Goal: Task Accomplishment & Management: Use online tool/utility

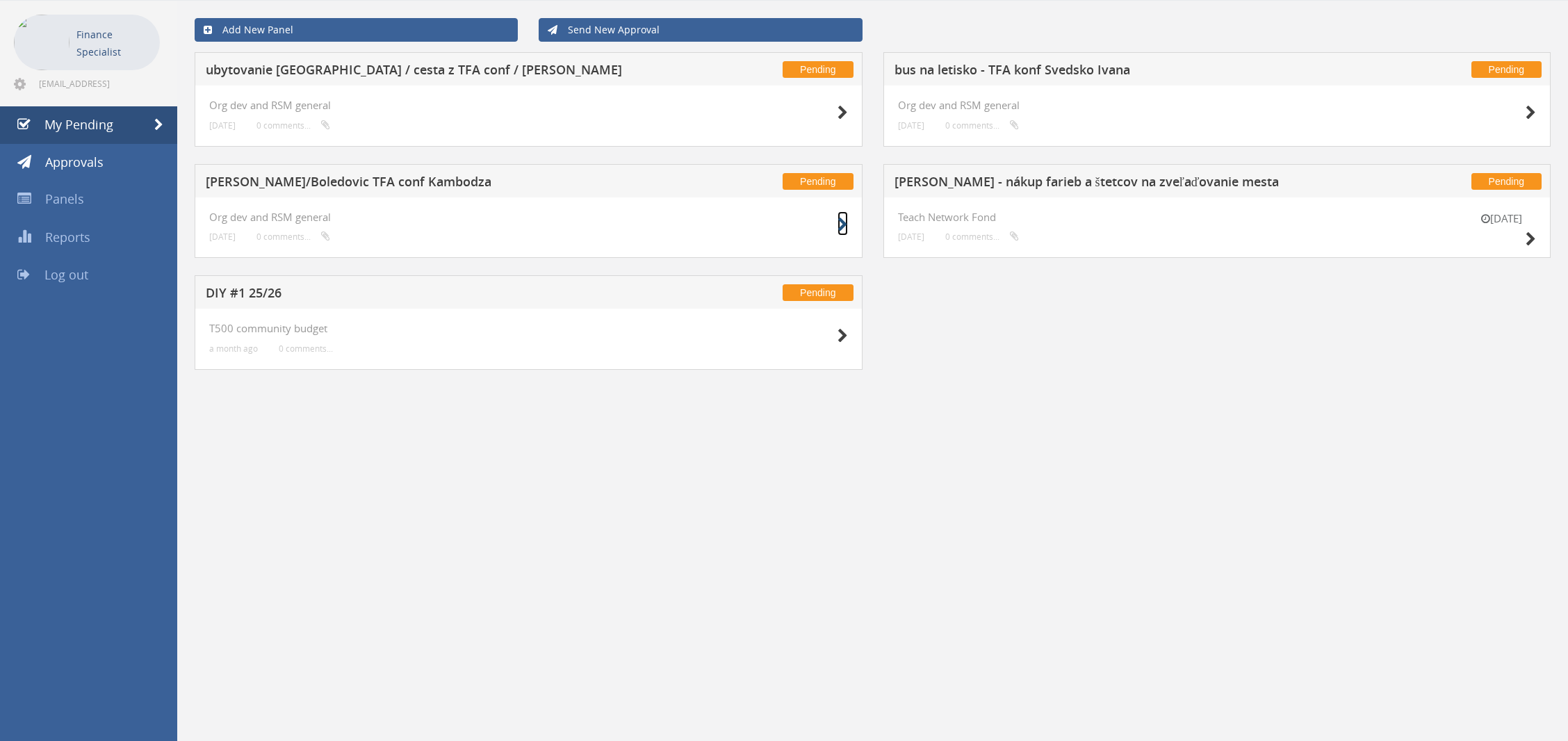
click at [843, 227] on icon at bounding box center [842, 225] width 10 height 15
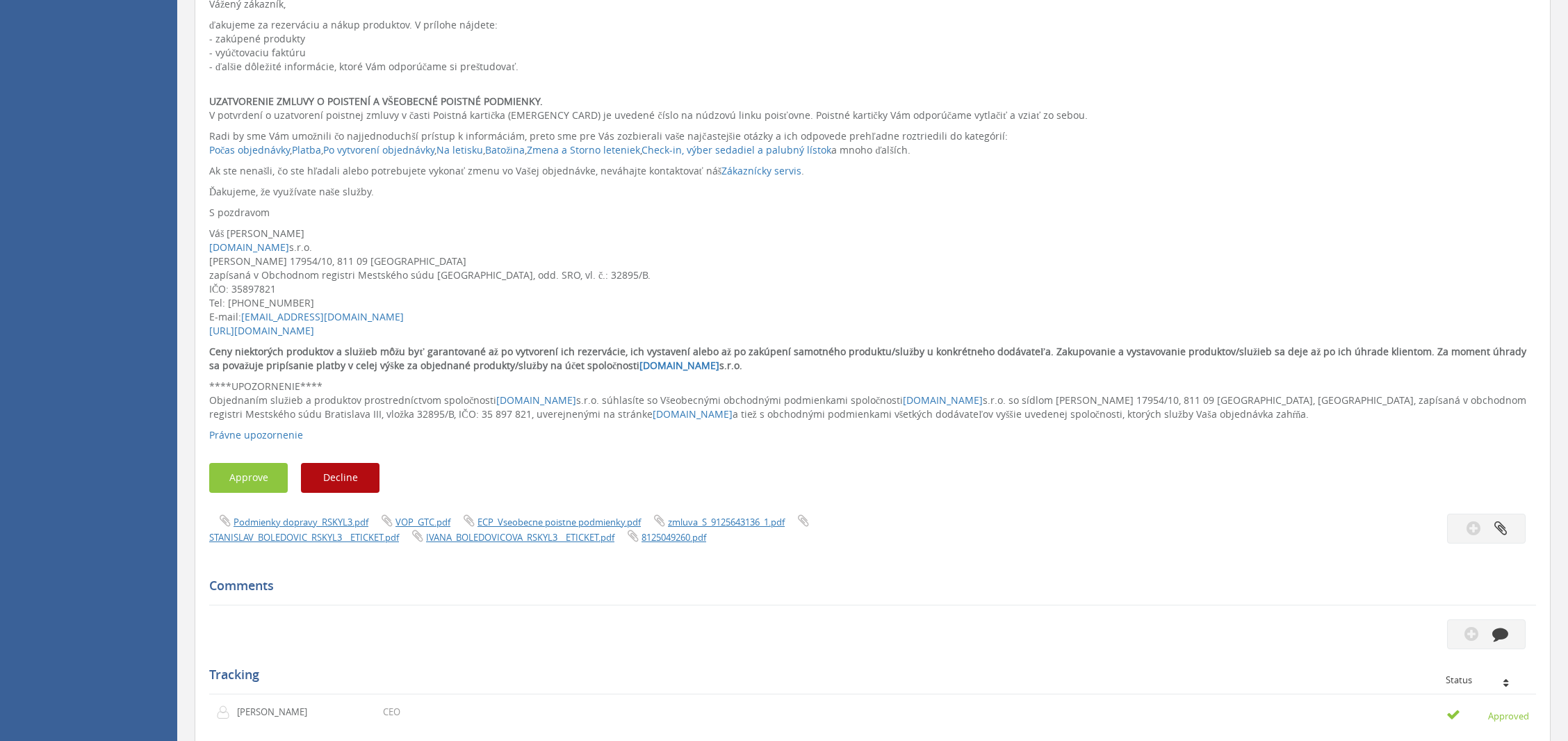
scroll to position [651, 0]
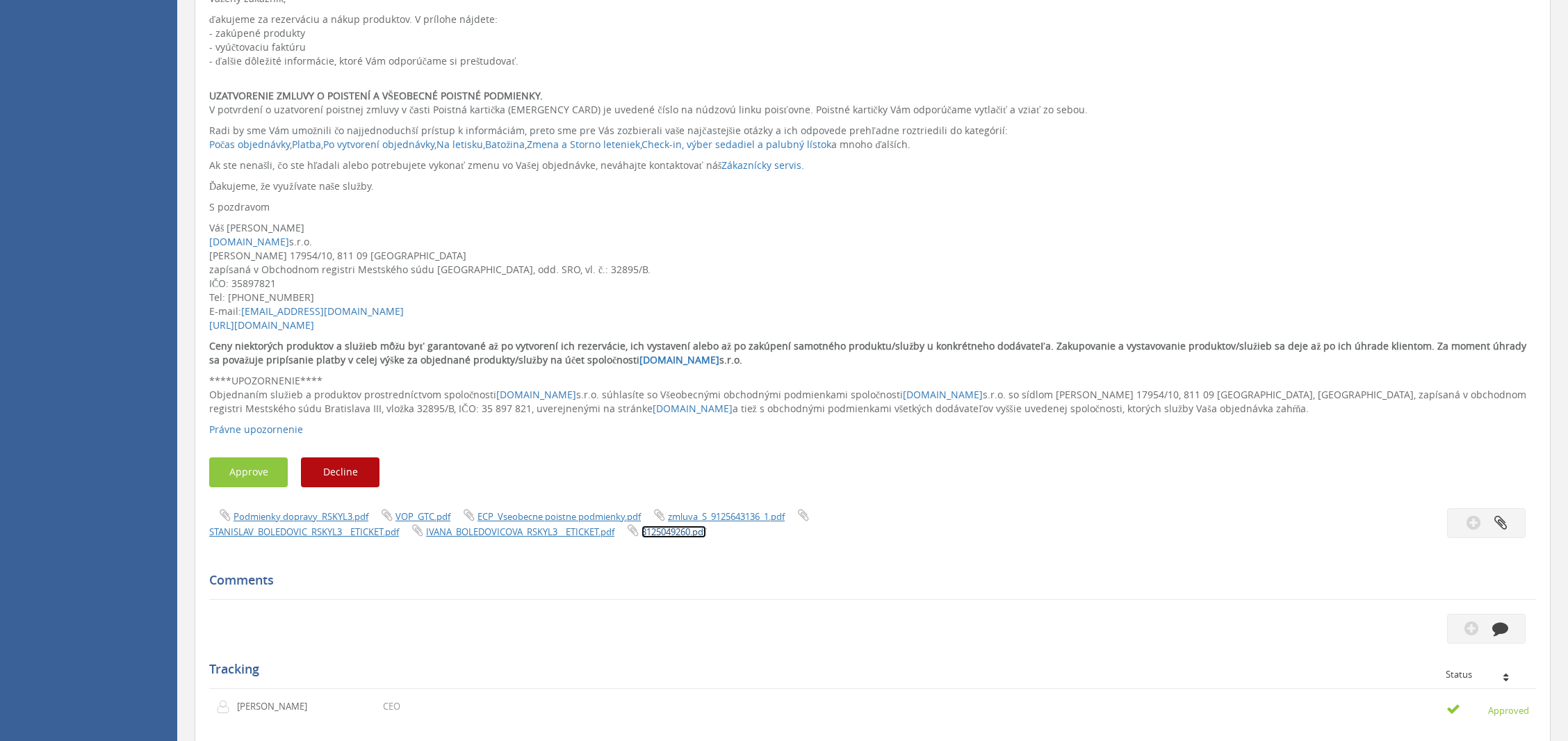
click at [670, 530] on link "8125049260.pdf" at bounding box center [674, 532] width 64 height 13
click at [453, 534] on link "IVANA_BOLEDOVICOVA_RSKYL3__ETICKET.pdf" at bounding box center [521, 532] width 189 height 13
click at [316, 531] on link "STANISLAV_BOLEDOVIC_RSKYL3__ETICKET.pdf" at bounding box center [304, 532] width 189 height 13
click at [722, 514] on link "zmluva_S_9125643136_1.pdf" at bounding box center [726, 517] width 117 height 13
click at [426, 516] on link "VOP_GTC.pdf" at bounding box center [423, 517] width 55 height 13
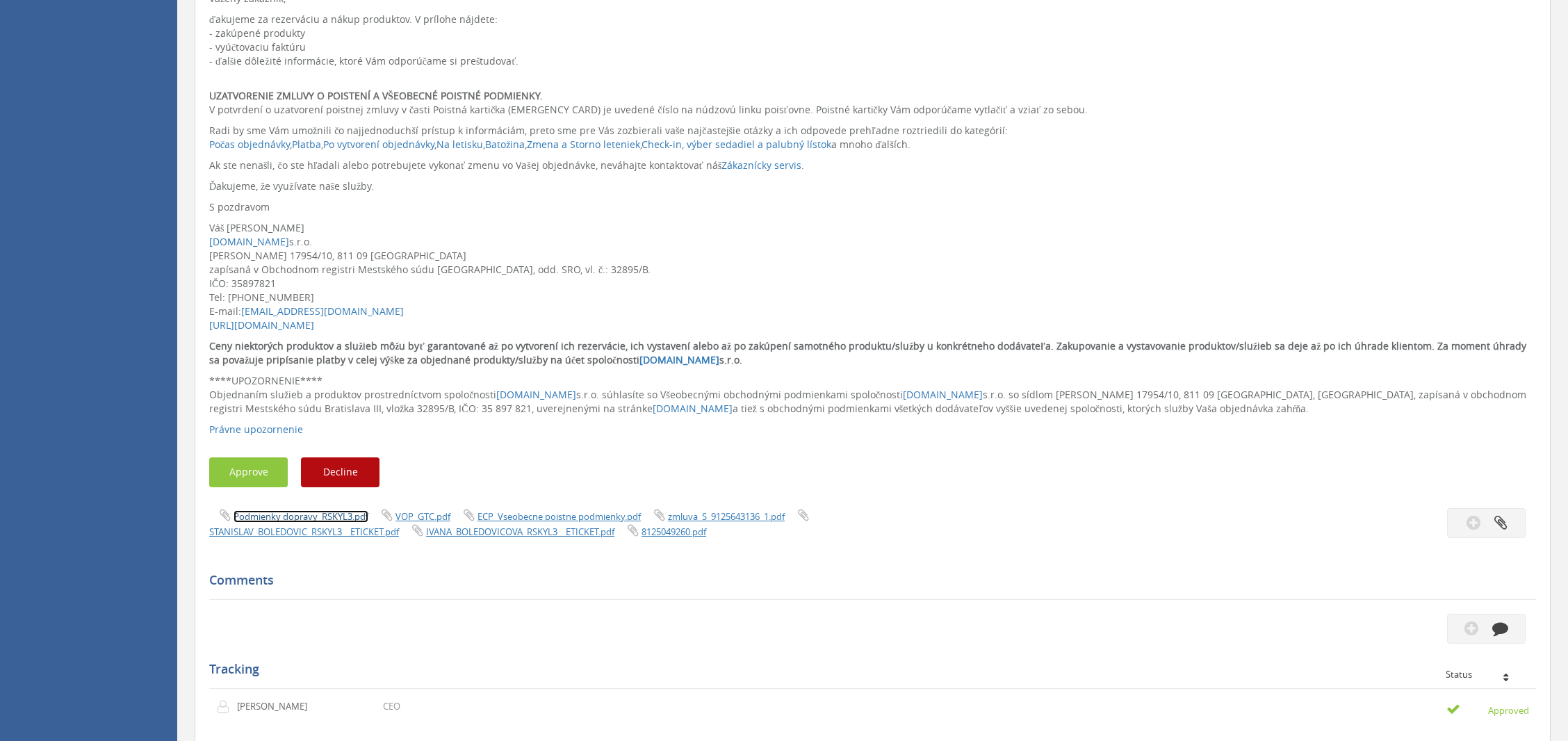
click at [276, 514] on link "Podmienky dopravy_RSKYL3.pdf" at bounding box center [301, 517] width 135 height 13
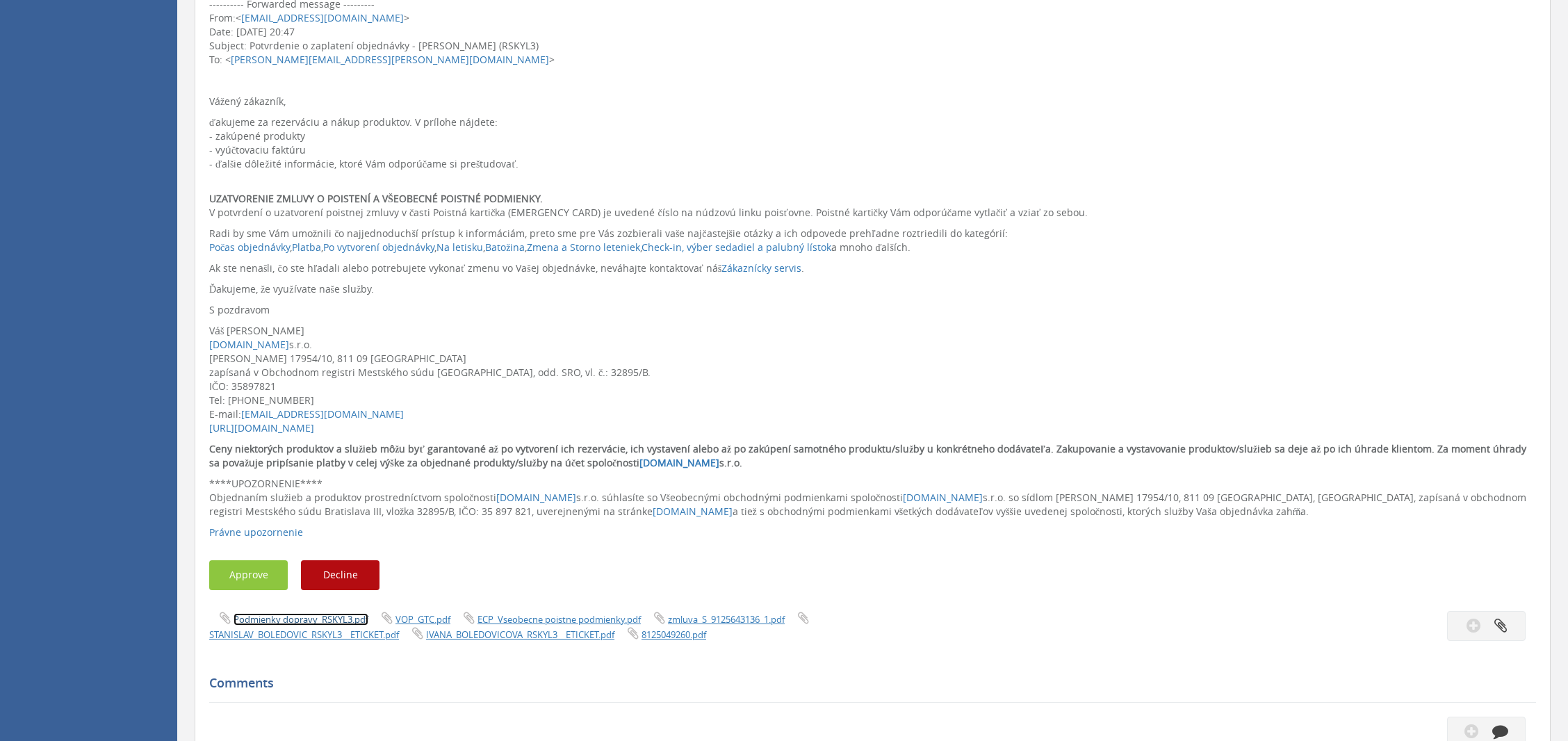
scroll to position [550, 0]
click at [267, 567] on button "Approve" at bounding box center [248, 573] width 78 height 30
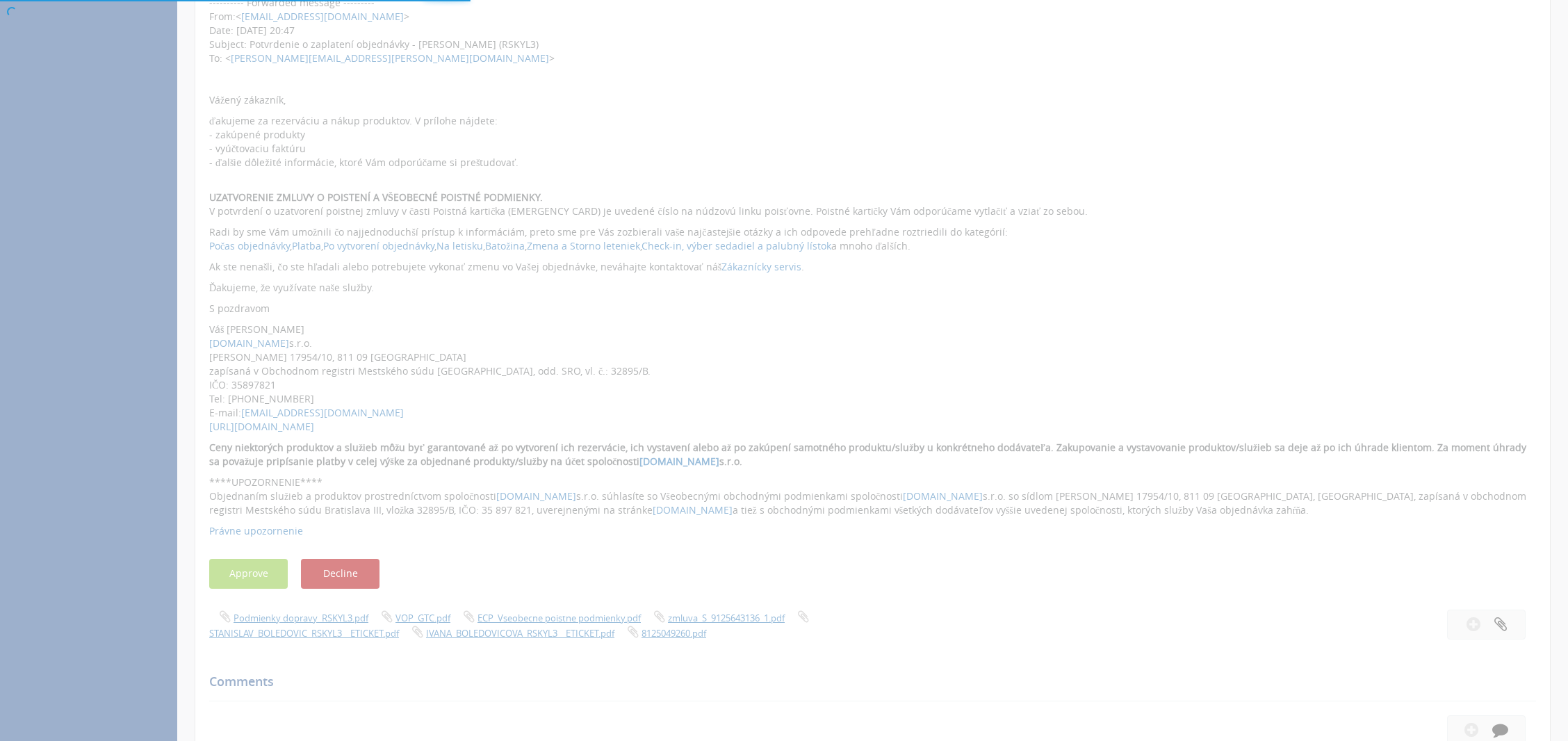
scroll to position [56, 0]
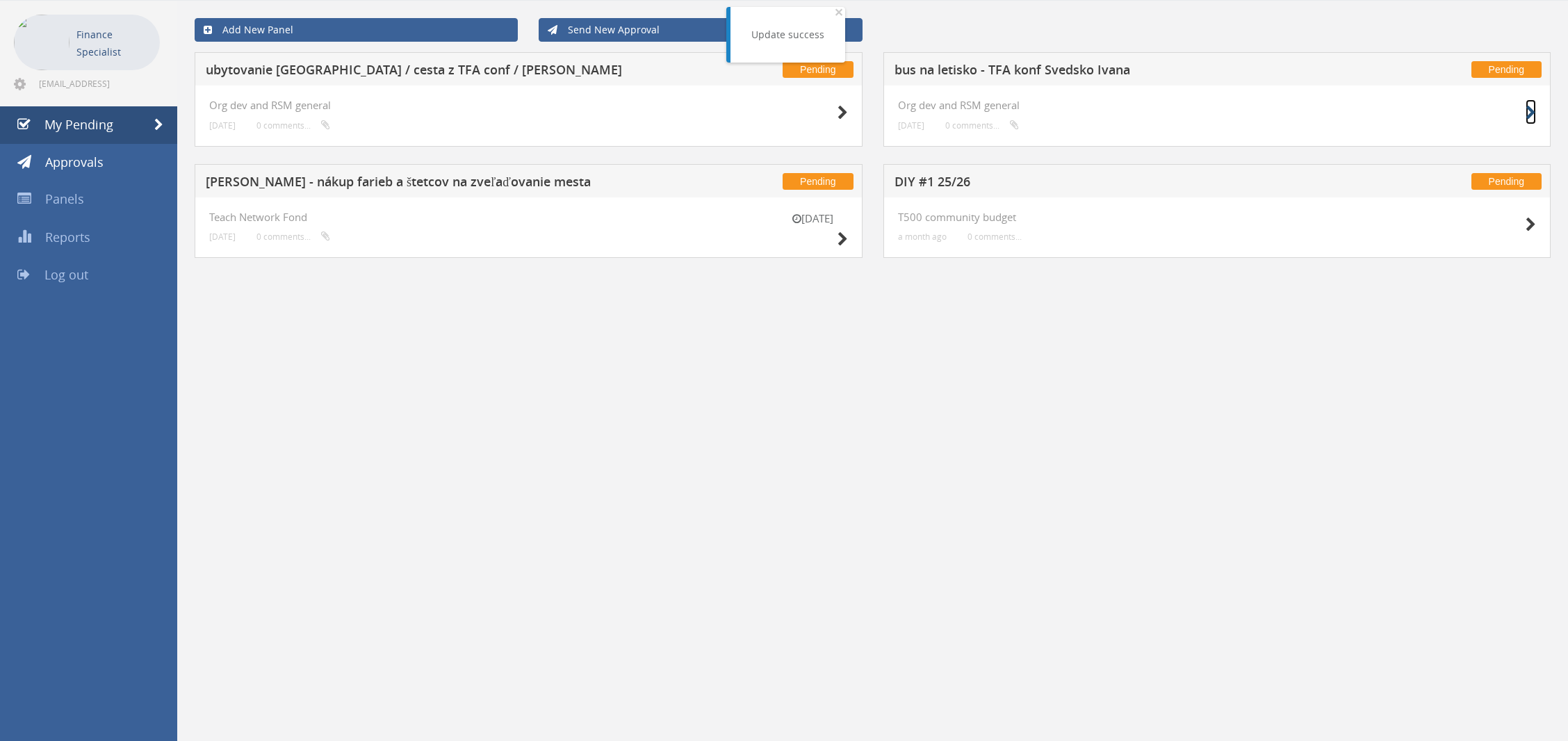
click at [1534, 109] on icon at bounding box center [1531, 113] width 10 height 15
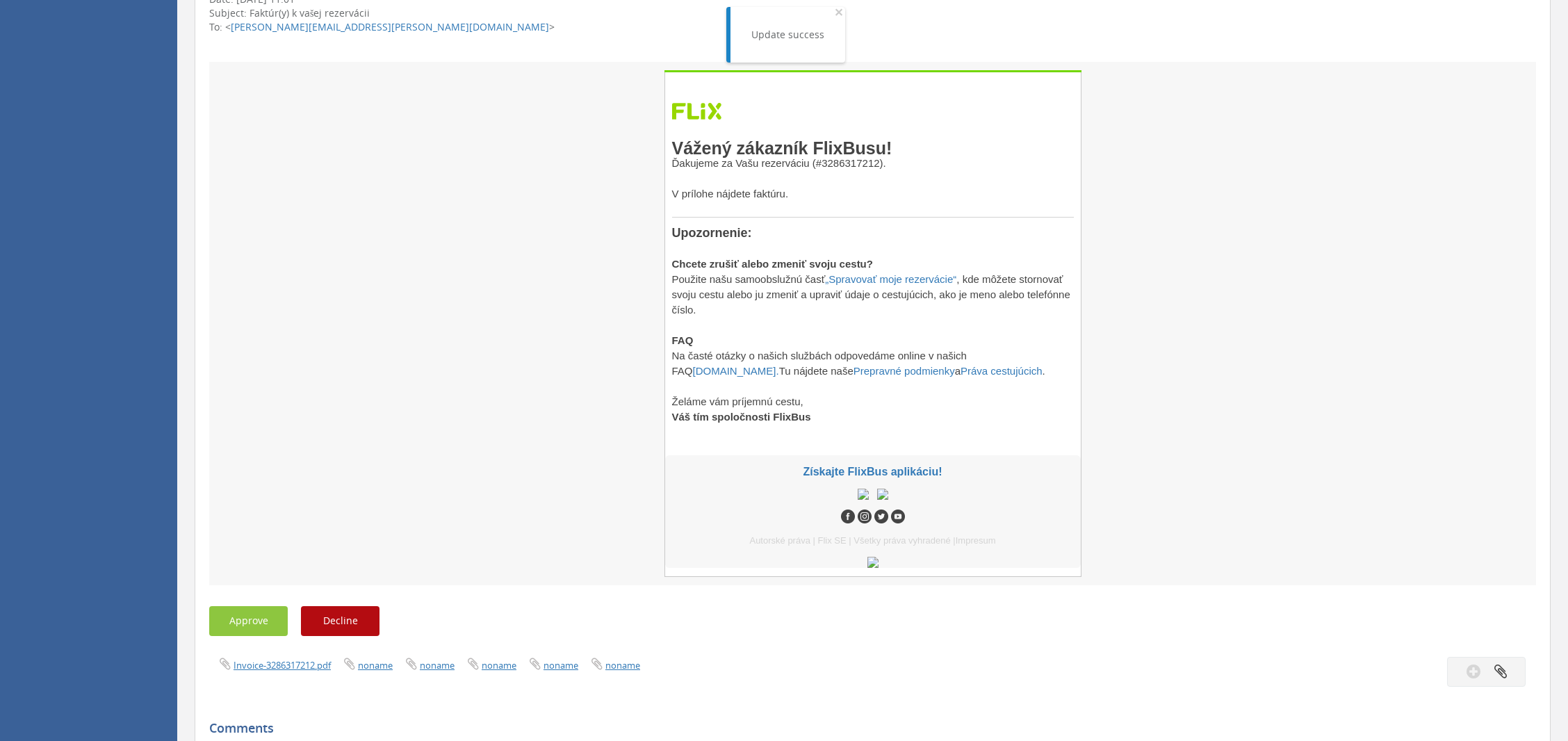
scroll to position [599, 0]
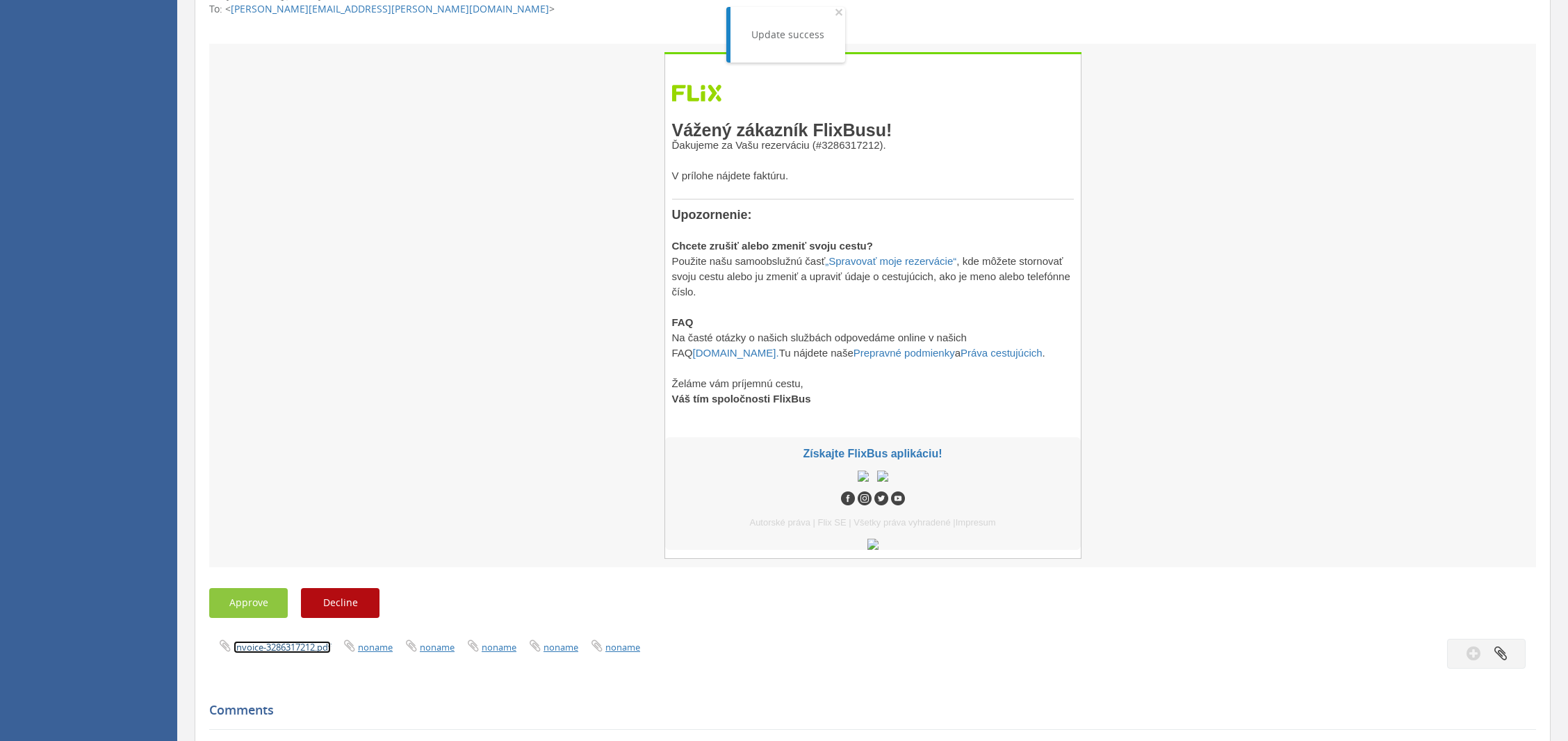
click at [275, 647] on link "Invoice-3286317212.pdf" at bounding box center [282, 647] width 98 height 13
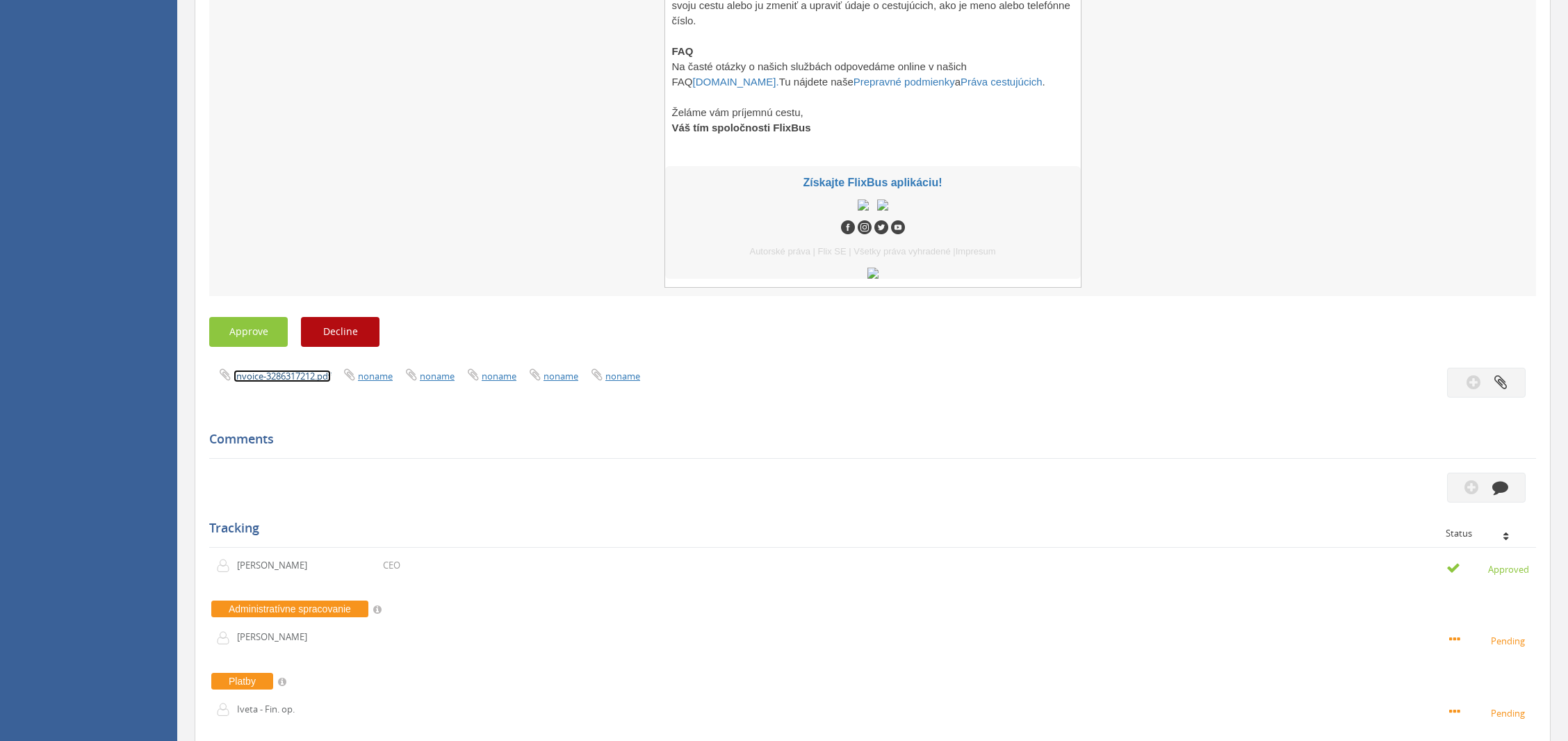
scroll to position [872, 0]
click at [260, 338] on button "Approve" at bounding box center [248, 331] width 78 height 30
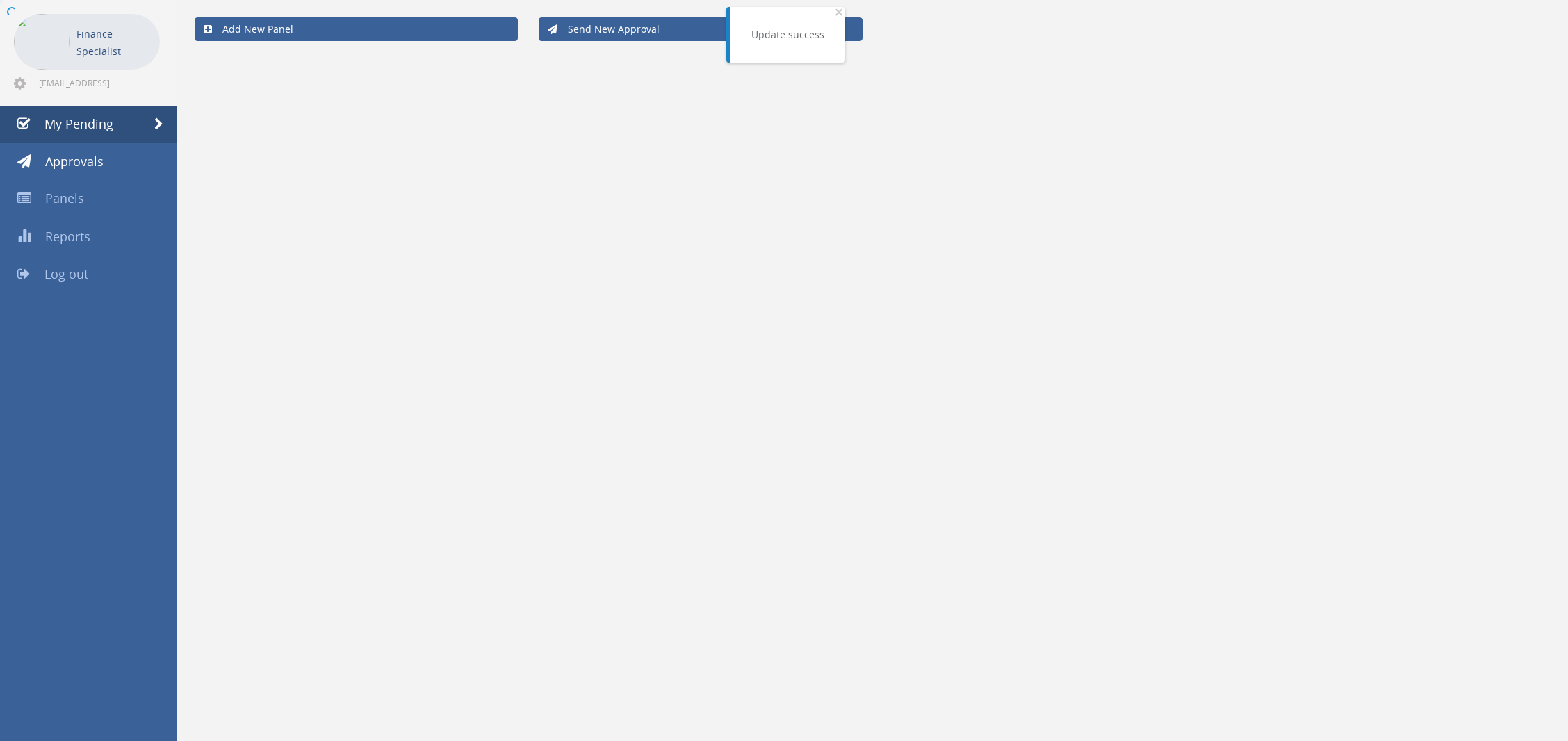
scroll to position [56, 0]
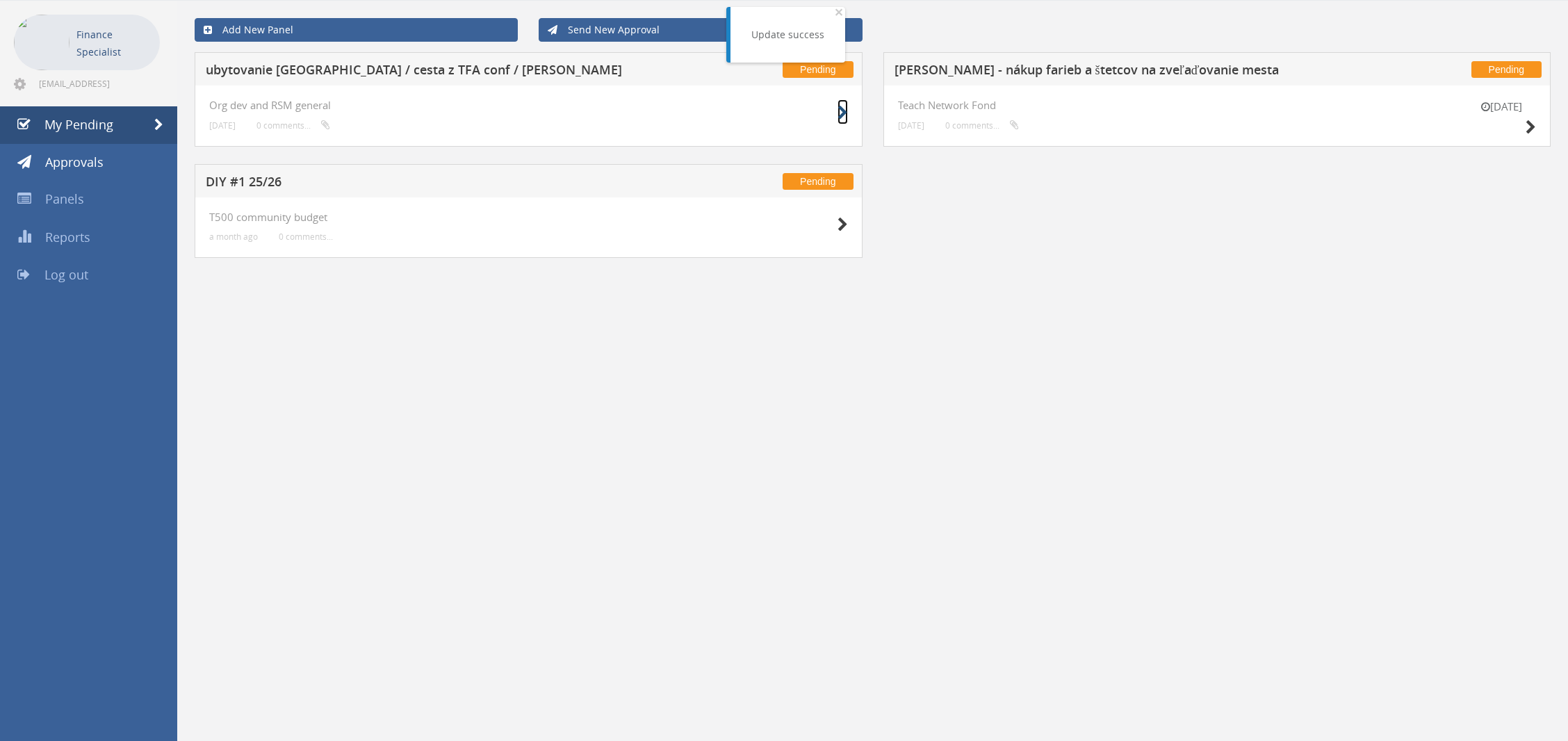
click at [841, 116] on icon at bounding box center [842, 113] width 10 height 15
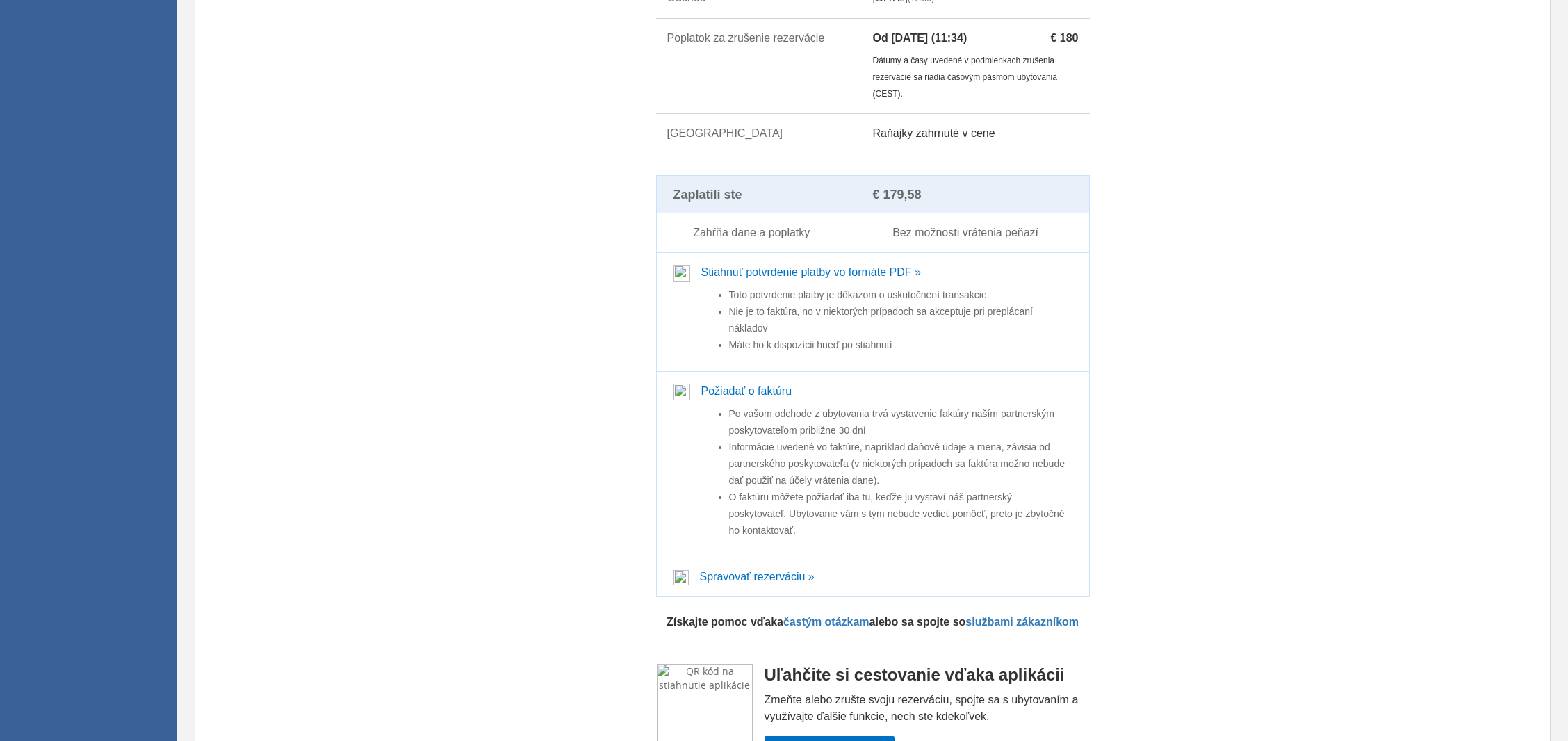
scroll to position [1314, 0]
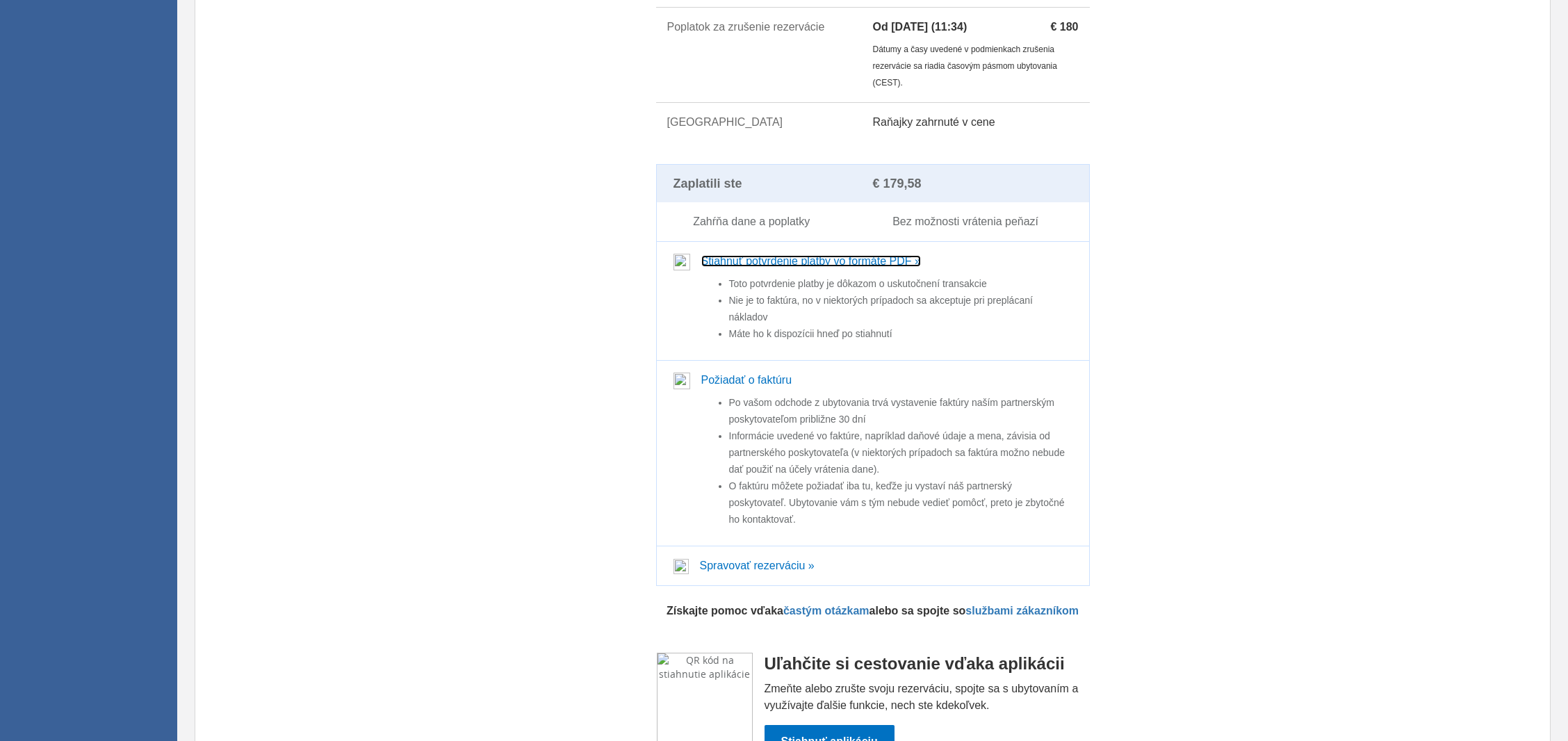
click at [766, 267] on link "Stiahnuť potvrdenie platby vo formáte PDF »" at bounding box center [811, 260] width 219 height 12
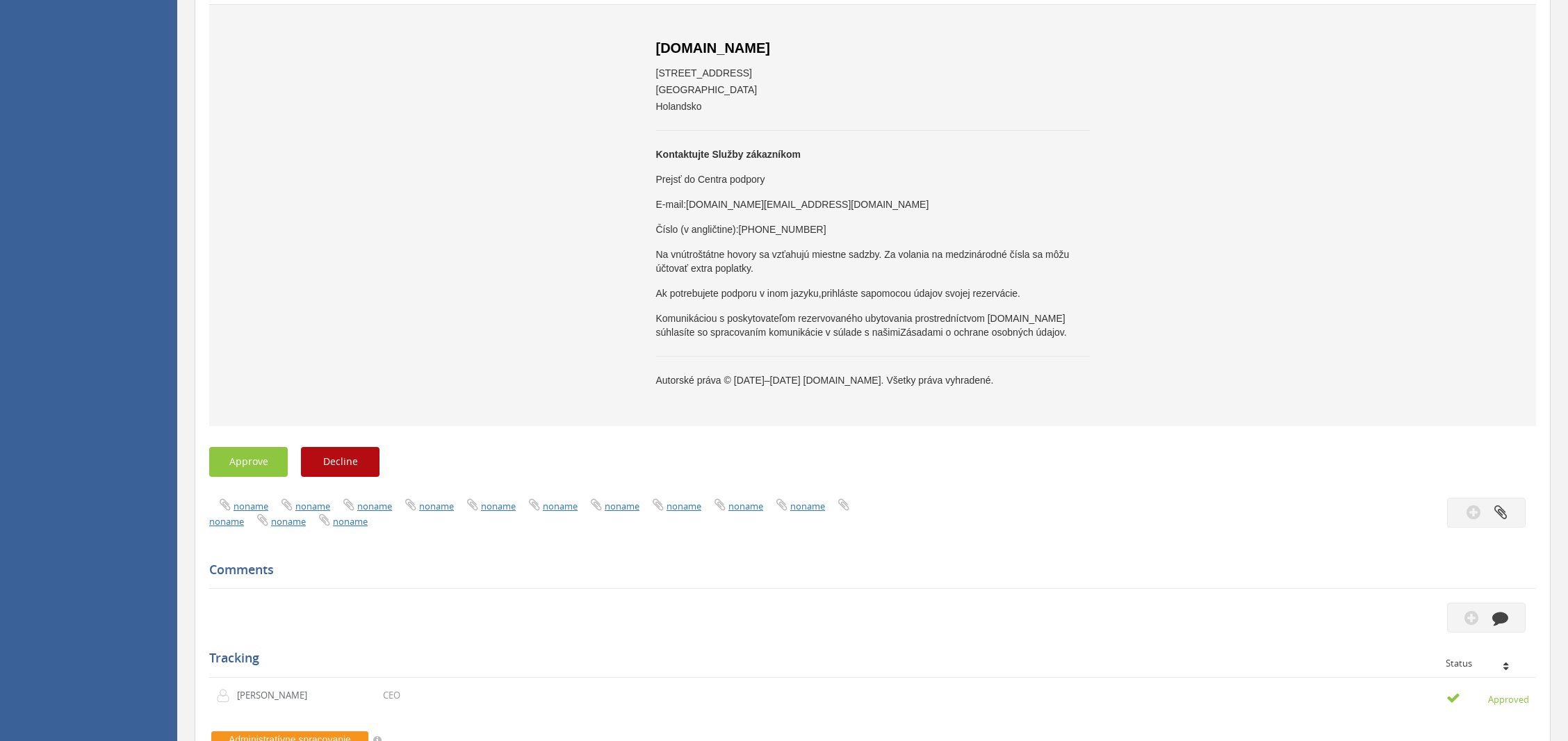
scroll to position [2164, 0]
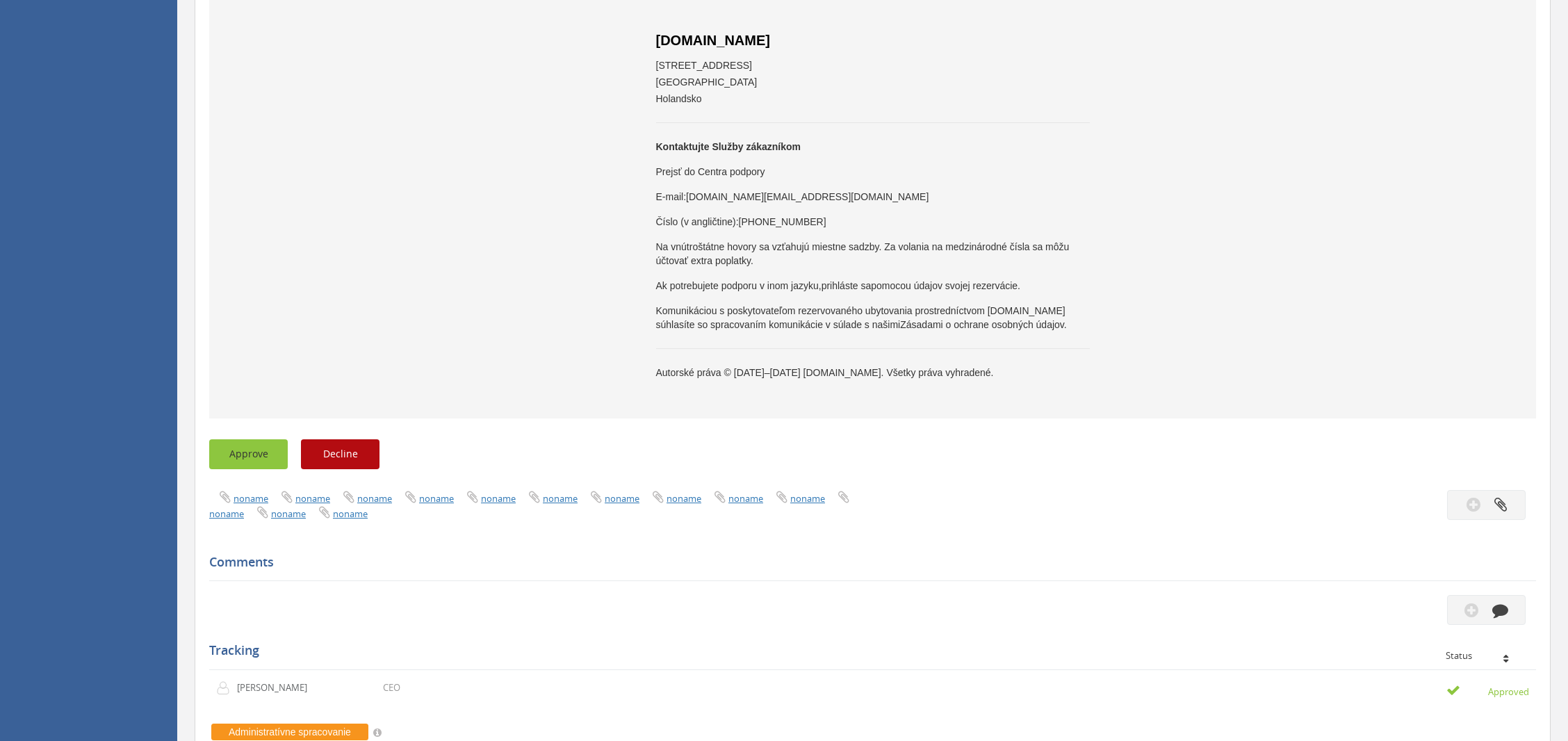
click at [229, 469] on button "Approve" at bounding box center [248, 454] width 78 height 30
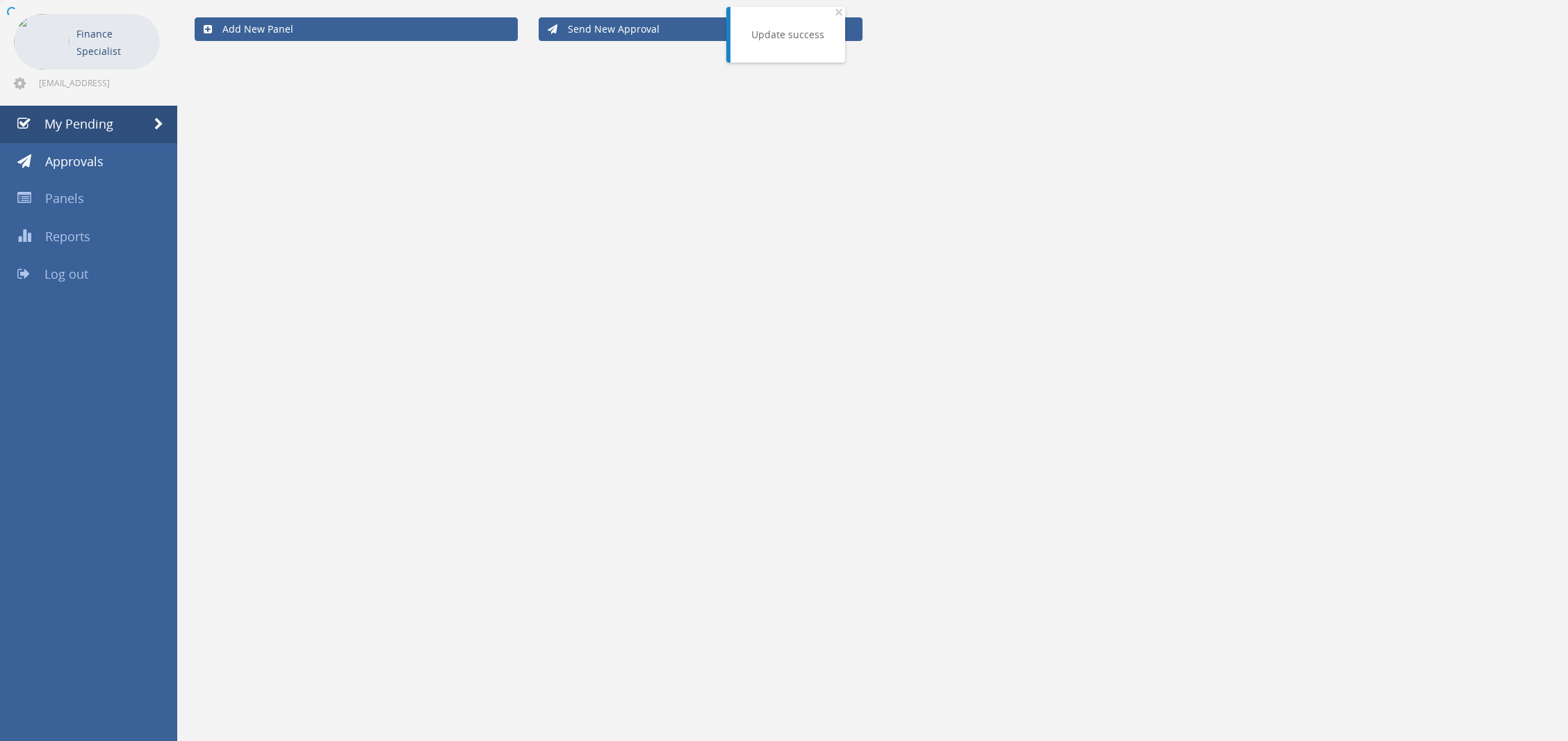
scroll to position [56, 0]
